Goal: Information Seeking & Learning: Learn about a topic

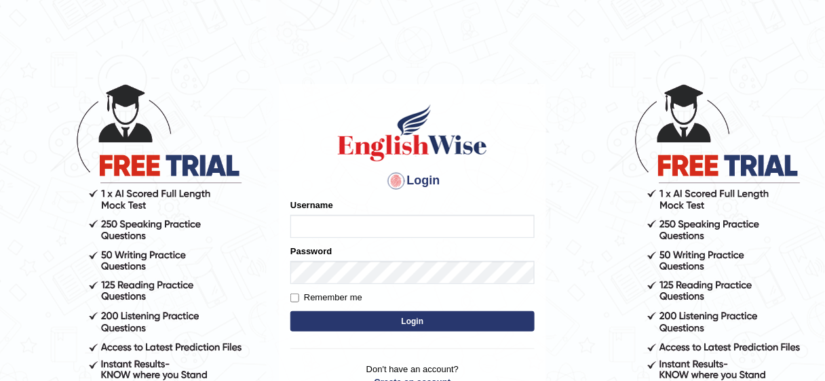
click at [365, 232] on input "Username" at bounding box center [412, 226] width 244 height 23
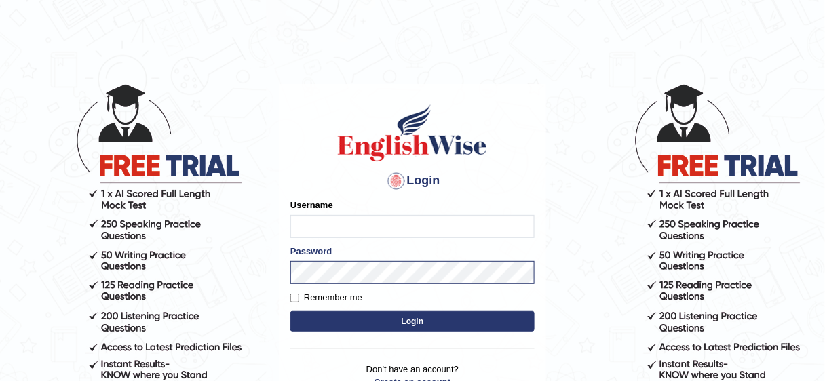
click at [362, 230] on input "Username" at bounding box center [412, 226] width 244 height 23
type input "Poojadua018"
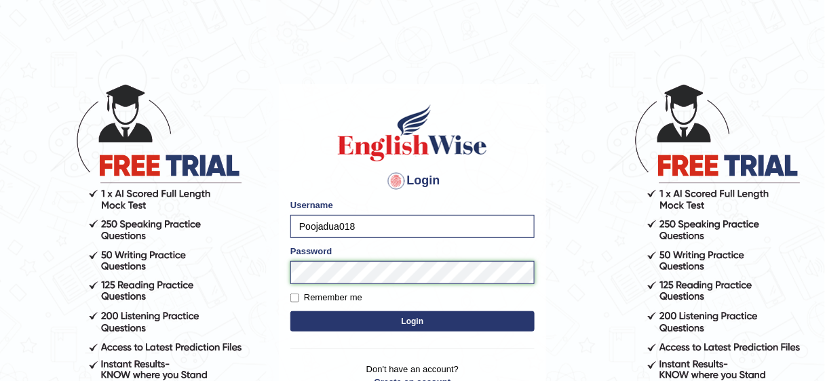
click at [290, 311] on button "Login" at bounding box center [412, 321] width 244 height 20
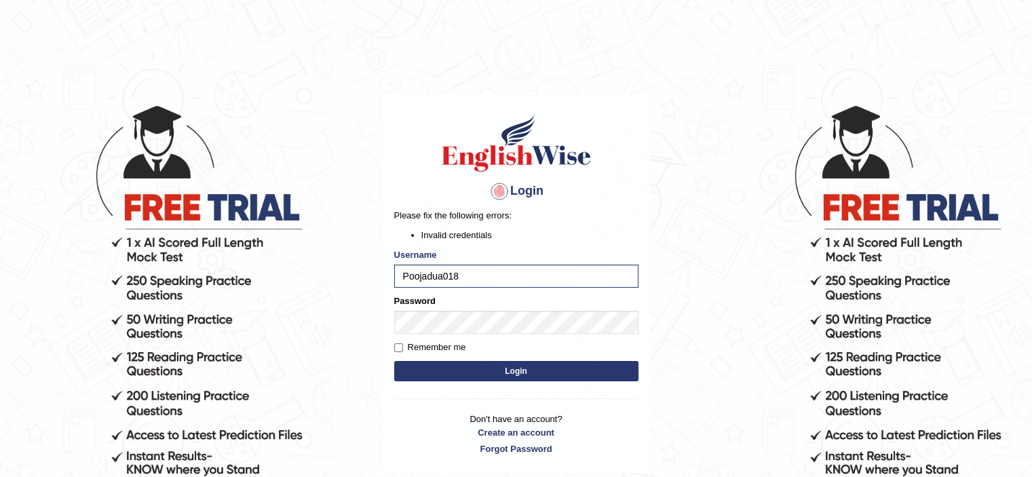
click at [439, 381] on button "Login" at bounding box center [516, 371] width 244 height 20
click at [394, 361] on button "Login" at bounding box center [516, 371] width 244 height 20
click at [440, 377] on button "Login" at bounding box center [516, 371] width 244 height 20
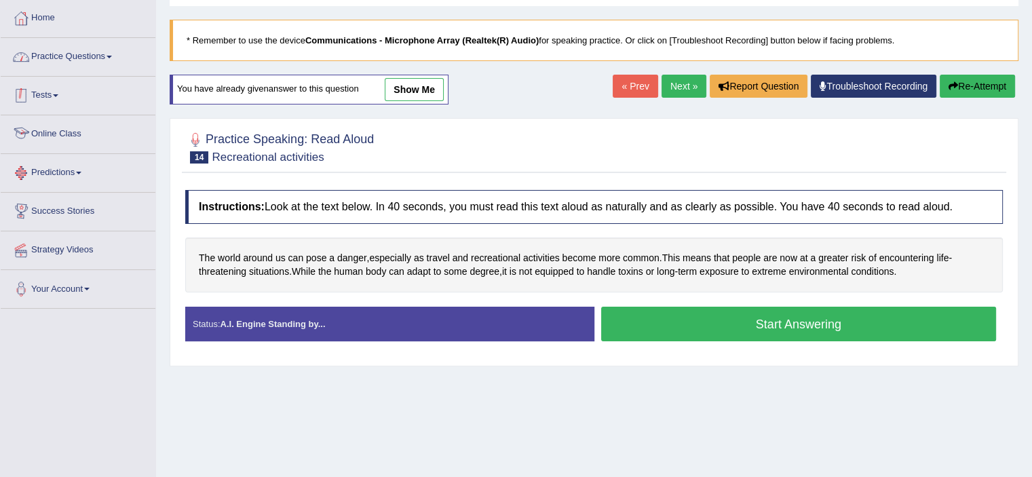
click at [89, 62] on link "Practice Questions" at bounding box center [78, 55] width 155 height 34
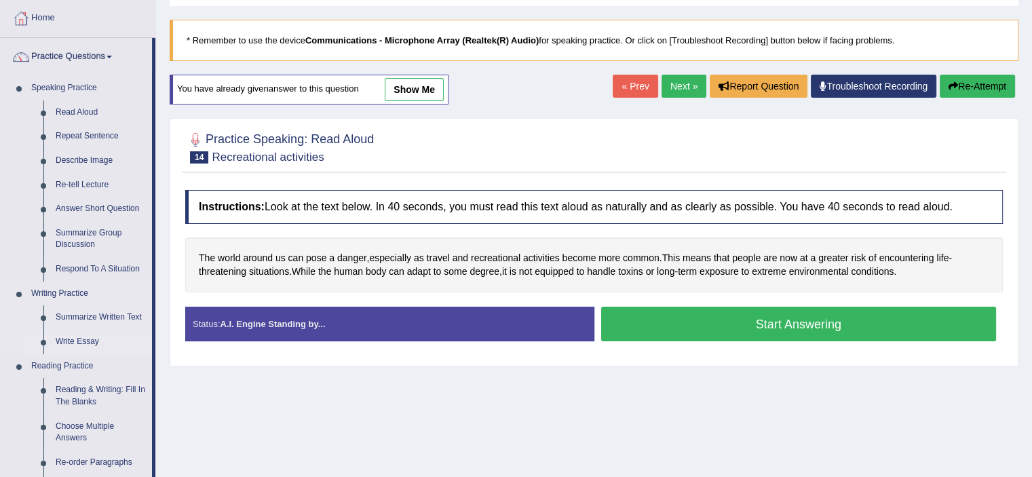
click at [81, 348] on link "Write Essay" at bounding box center [101, 342] width 102 height 24
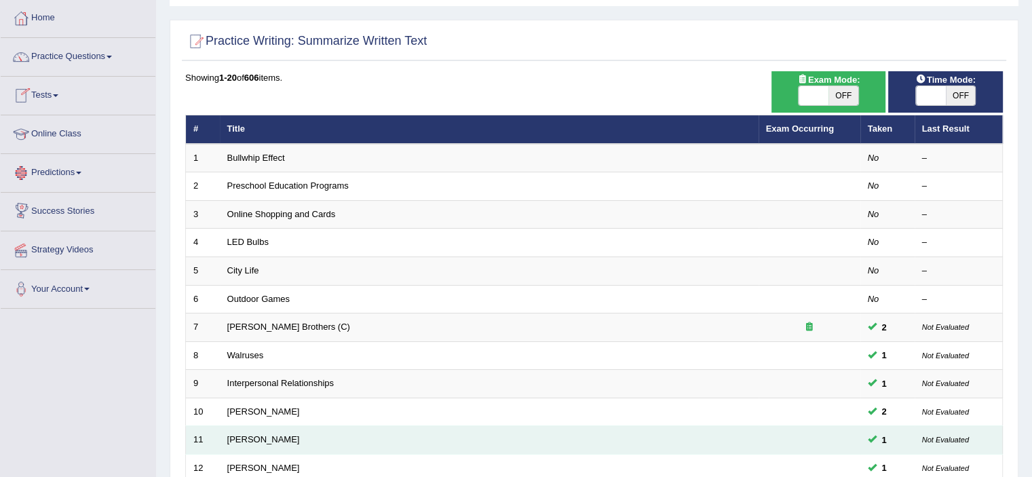
scroll to position [204, 0]
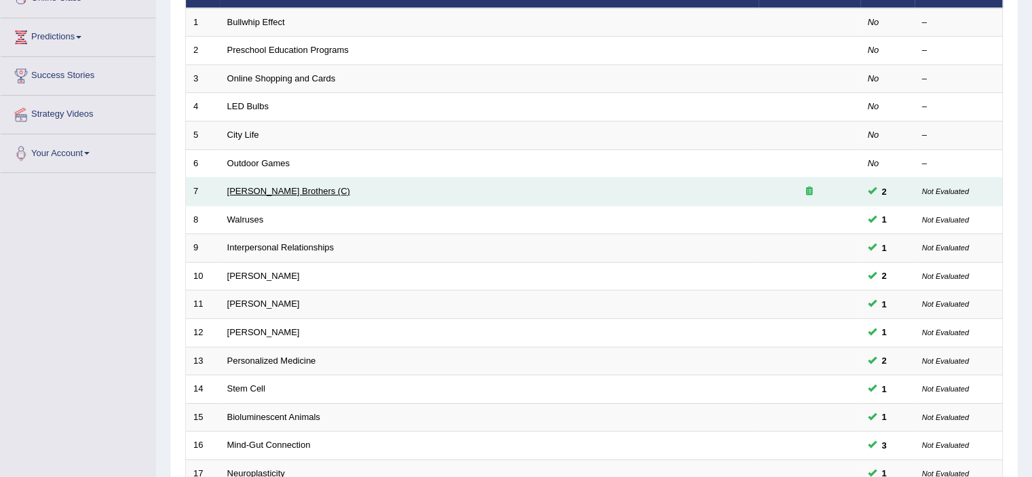
click at [275, 191] on link "[PERSON_NAME] Brothers (C)" at bounding box center [288, 191] width 123 height 10
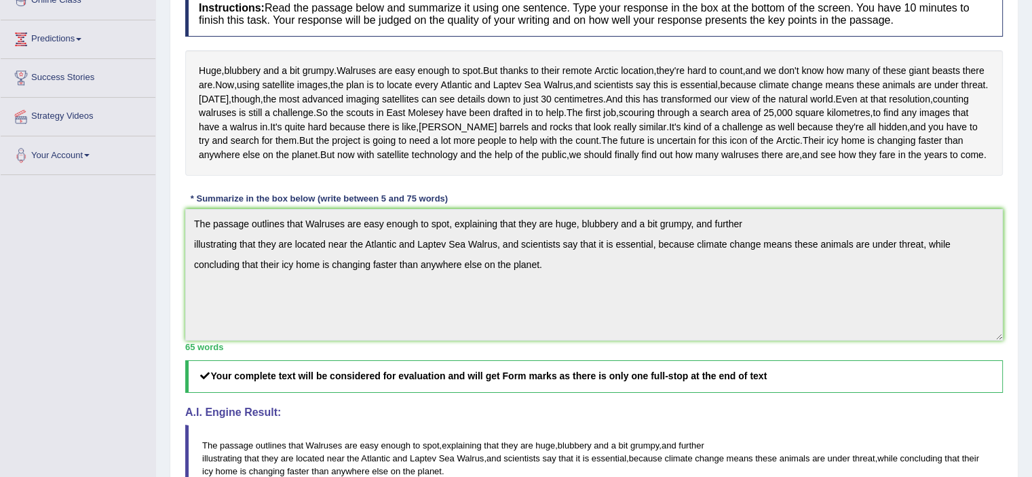
scroll to position [66, 0]
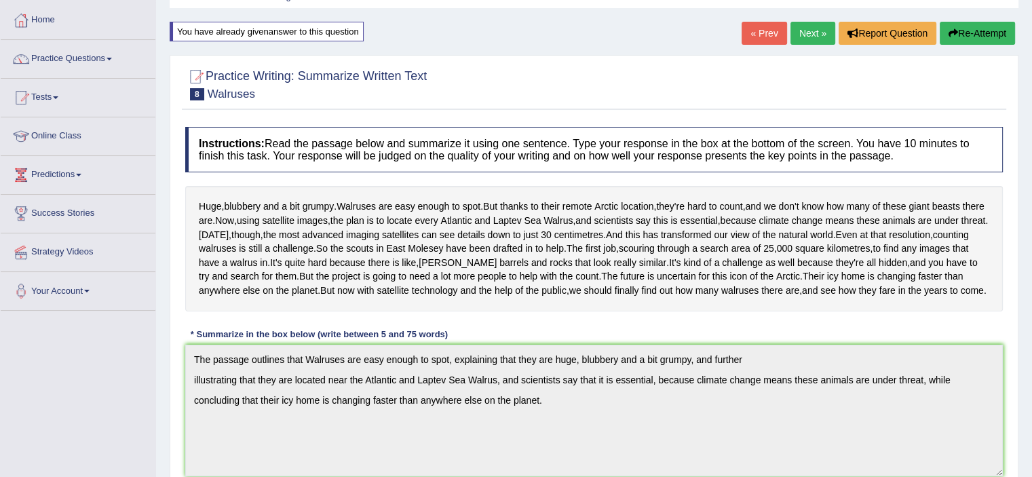
click at [807, 30] on link "Next »" at bounding box center [812, 33] width 45 height 23
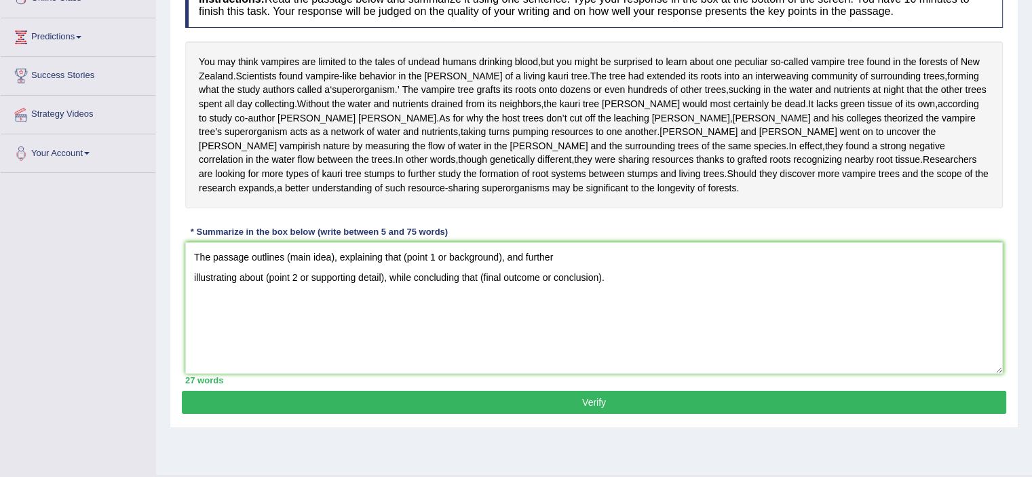
click at [332, 354] on textarea "The passage outlines (main idea), explaining that (point 1 or background), and …" at bounding box center [594, 308] width 818 height 132
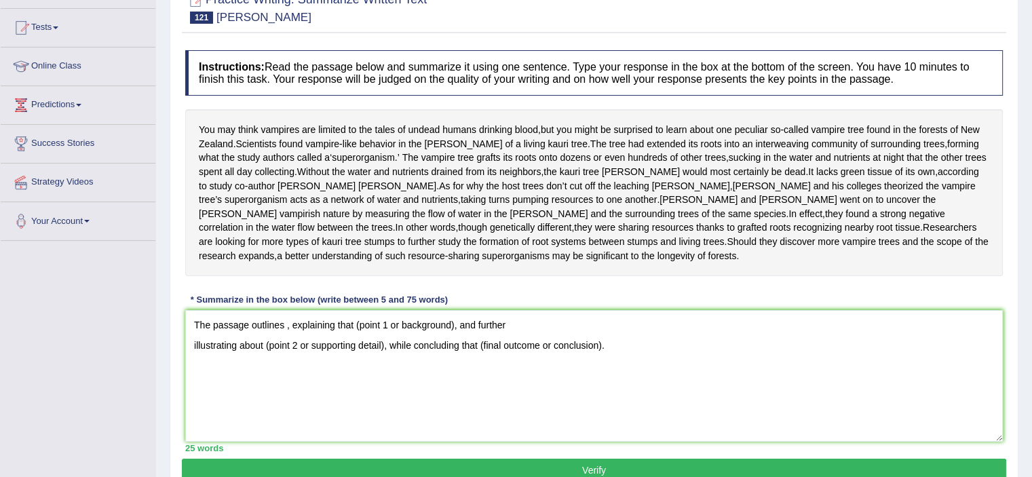
scroll to position [204, 0]
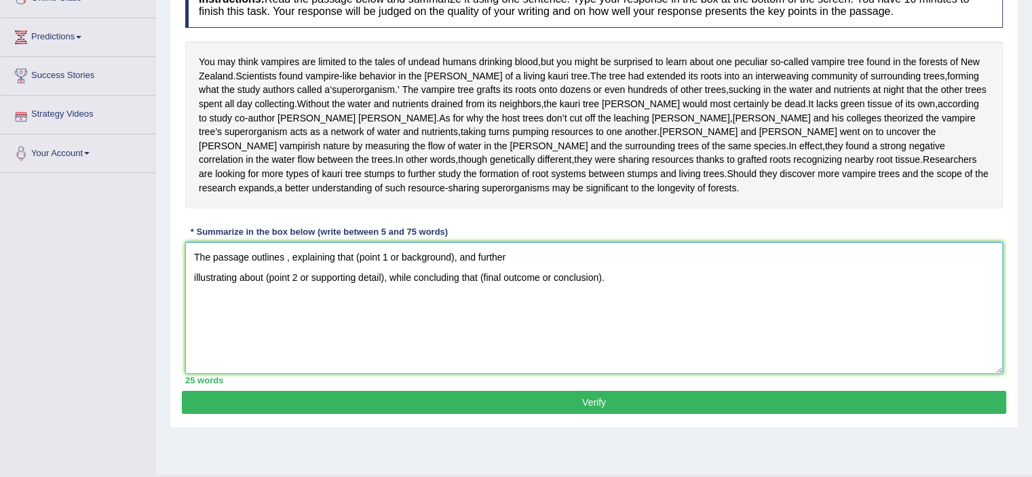
click at [283, 354] on textarea "The passage outlines , explaining that (point 1 or background), and further ill…" at bounding box center [594, 308] width 818 height 132
click at [529, 355] on textarea "The passage outlines vampries are limited to the tales of undead humans drink ,…" at bounding box center [594, 308] width 818 height 132
click at [539, 374] on textarea "The passage outlines vampries are limited to the tales of undead humans drinkin…" at bounding box center [594, 308] width 818 height 132
click at [730, 351] on textarea "The passage outlines vampries are limited to the tales of undead humans drinkin…" at bounding box center [594, 308] width 818 height 132
click at [306, 355] on textarea "The passage outlines vampries are limited to the tales of undead humans drinkin…" at bounding box center [594, 308] width 818 height 132
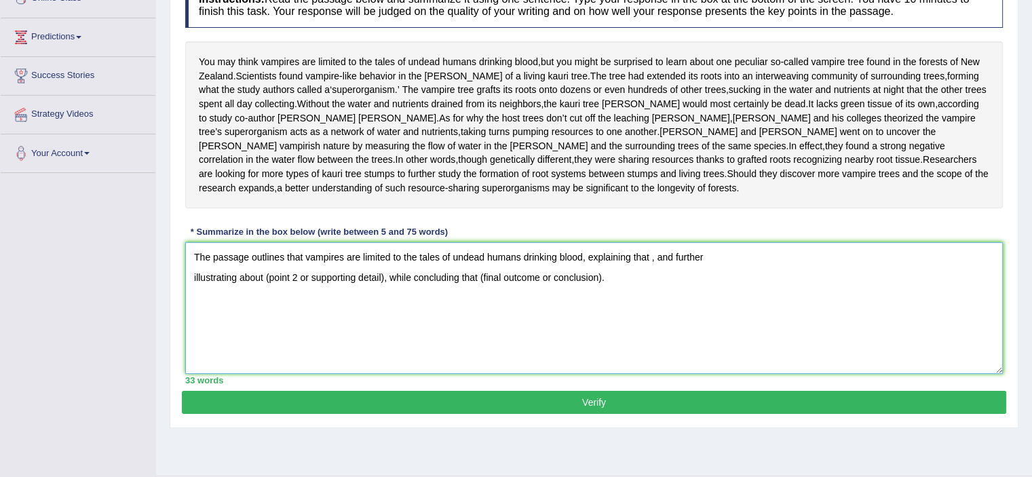
click at [649, 355] on textarea "The passage outlines that vampires are limited to the tales of undead humans dr…" at bounding box center [594, 308] width 818 height 132
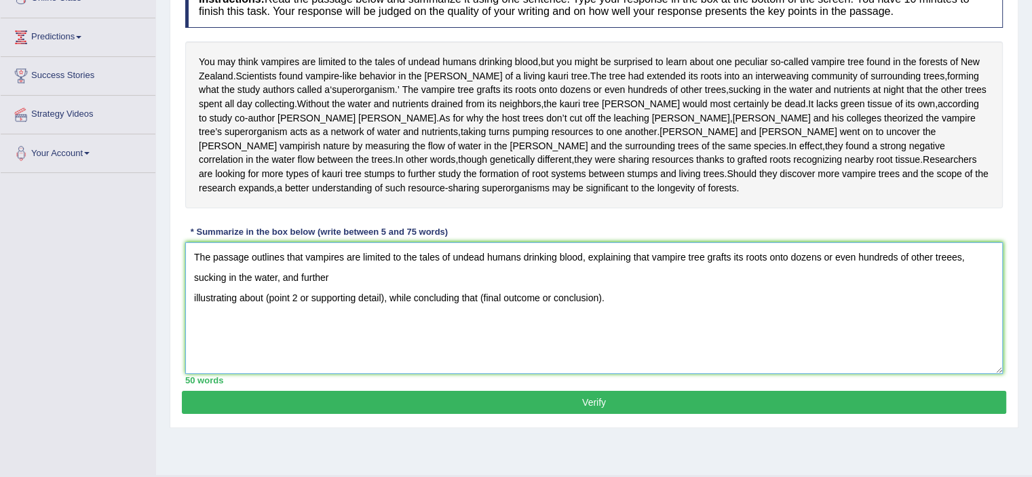
click at [330, 371] on textarea "The passage outlines that vampires are limited to the tales of undead humans dr…" at bounding box center [594, 308] width 818 height 132
click at [383, 374] on textarea "The passage outlines that vampires are limited to the tales of undead humans dr…" at bounding box center [594, 308] width 818 height 132
type textarea "The passage outlines that vampires are limited to the tales of undead humans dr…"
click at [358, 126] on span "Leuzinger" at bounding box center [397, 118] width 78 height 14
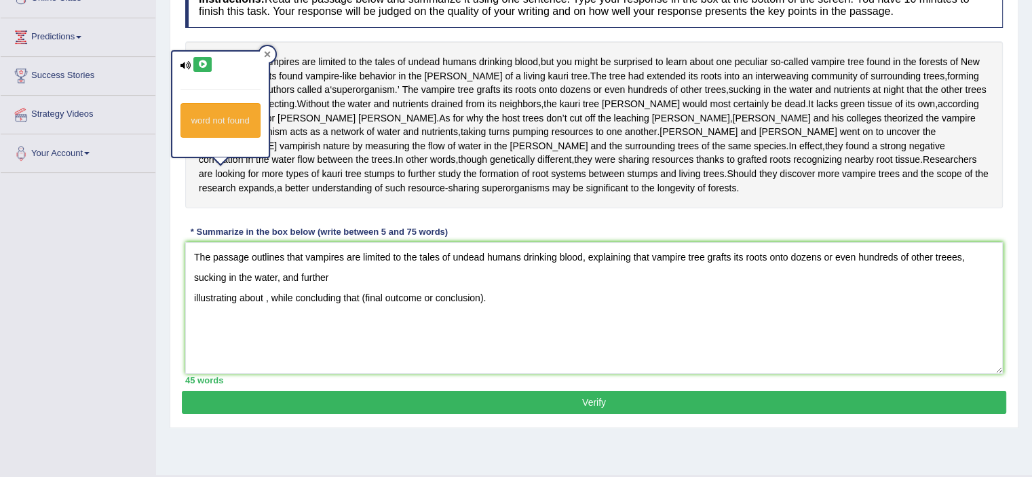
click at [267, 57] on div at bounding box center [267, 54] width 16 height 16
